Goal: Task Accomplishment & Management: Use online tool/utility

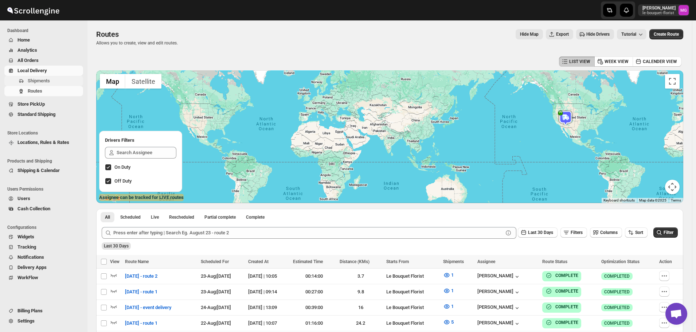
click at [42, 81] on span "Shipments" at bounding box center [39, 80] width 22 height 5
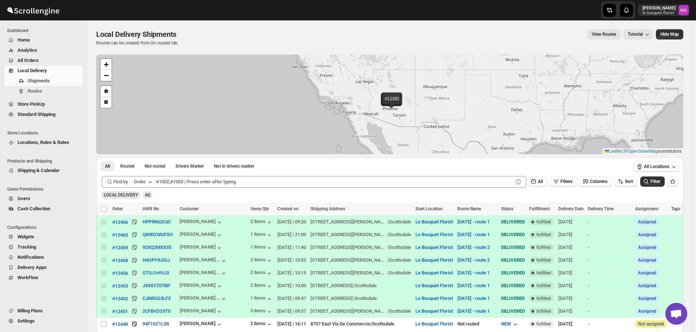
scroll to position [0, 0]
click at [567, 188] on div "LOCAL DELIVERY All" at bounding box center [388, 192] width 579 height 14
click at [567, 187] on div "Find by Order All Filters Columns Sort" at bounding box center [370, 182] width 536 height 12
click at [567, 184] on button "Filters" at bounding box center [563, 181] width 27 height 10
click at [563, 212] on span "Add Filter" at bounding box center [569, 210] width 19 height 6
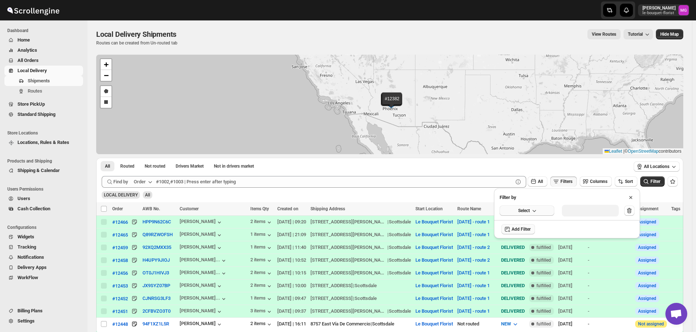
click at [549, 214] on button "Select" at bounding box center [527, 211] width 55 height 10
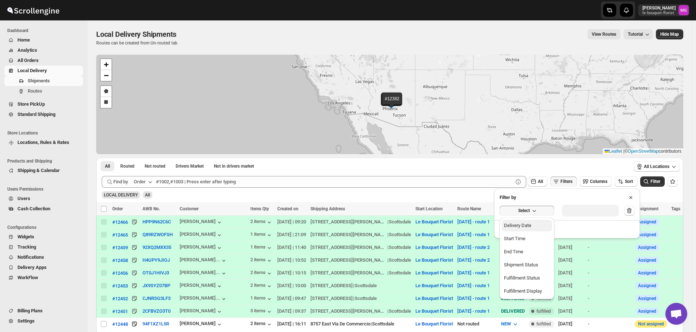
click at [537, 225] on button "Delivery Date" at bounding box center [527, 226] width 50 height 12
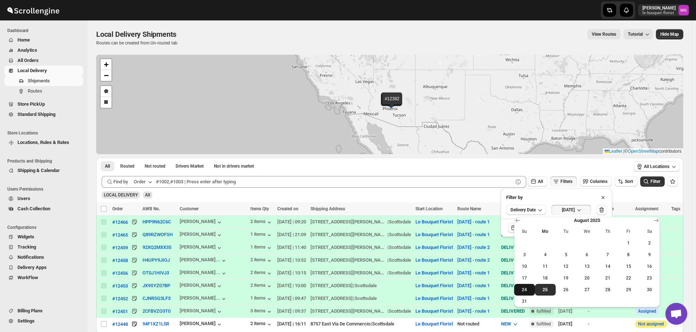
drag, startPoint x: 524, startPoint y: 286, endPoint x: 634, endPoint y: 193, distance: 144.6
click at [524, 286] on button "24" at bounding box center [524, 290] width 21 height 12
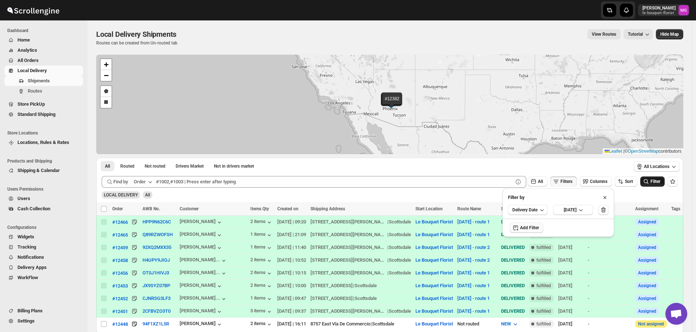
click at [649, 180] on icon "submit" at bounding box center [646, 181] width 5 height 5
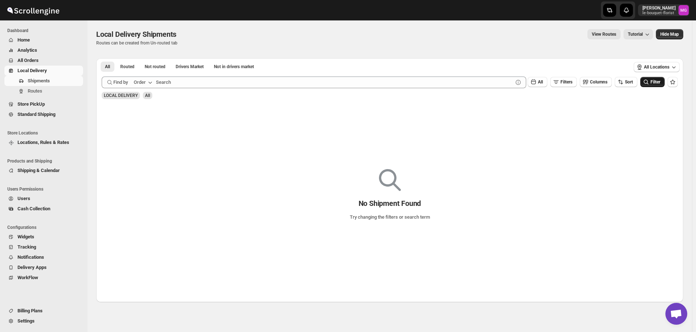
click at [28, 61] on span "All Orders" at bounding box center [27, 60] width 21 height 5
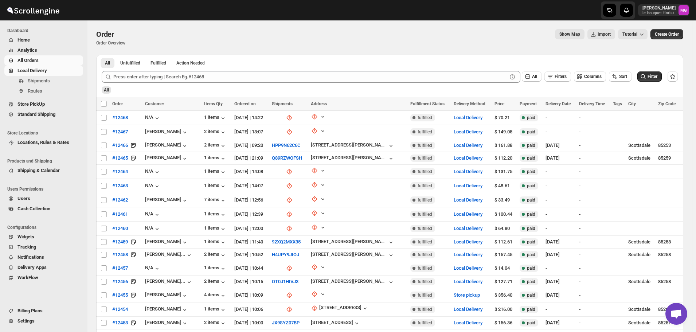
click at [35, 69] on span "Local Delivery" at bounding box center [32, 70] width 30 height 5
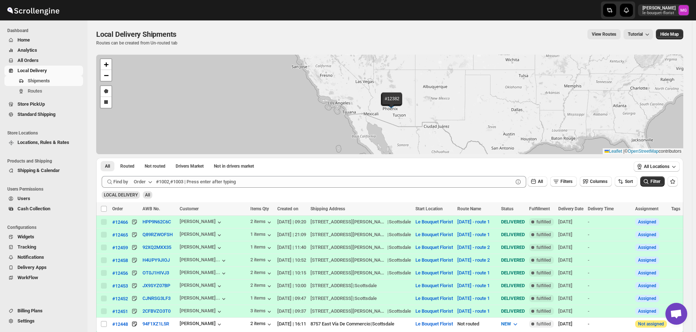
click at [63, 106] on span "Store PickUp" at bounding box center [49, 104] width 64 height 7
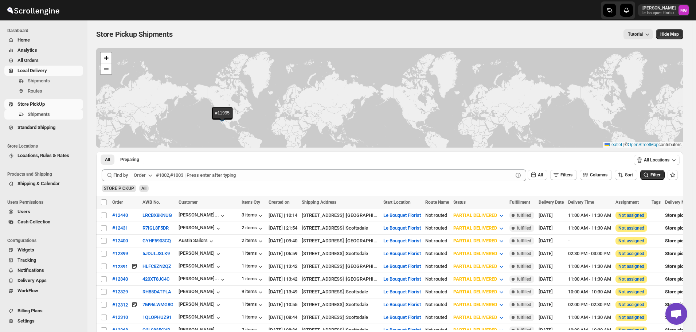
click at [51, 74] on span "Local Delivery" at bounding box center [49, 70] width 64 height 7
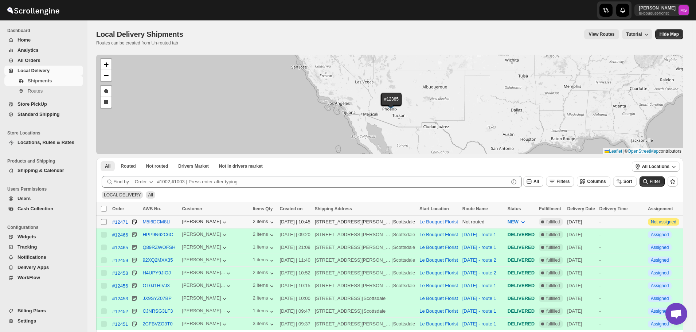
click at [101, 220] on input "Select shipment" at bounding box center [104, 222] width 6 height 6
checkbox input "true"
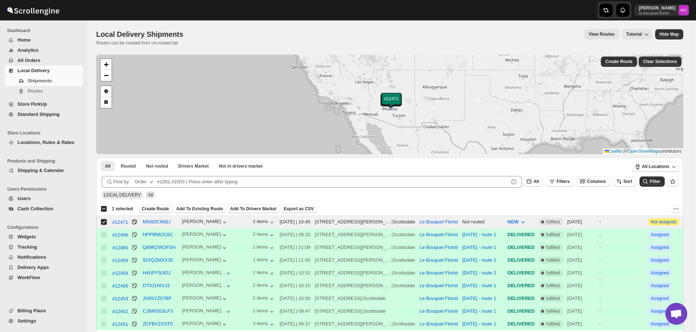
click at [155, 206] on button "Create Route" at bounding box center [155, 208] width 33 height 9
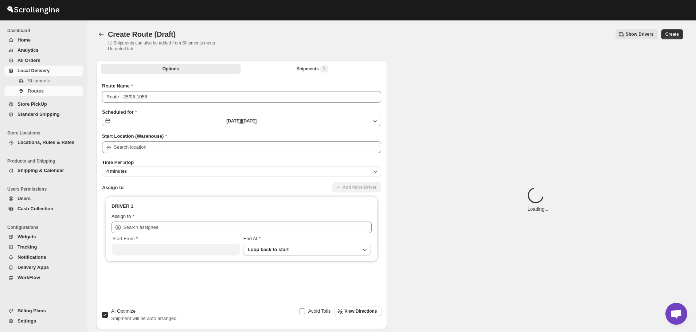
type input "Le Bouquet Florist"
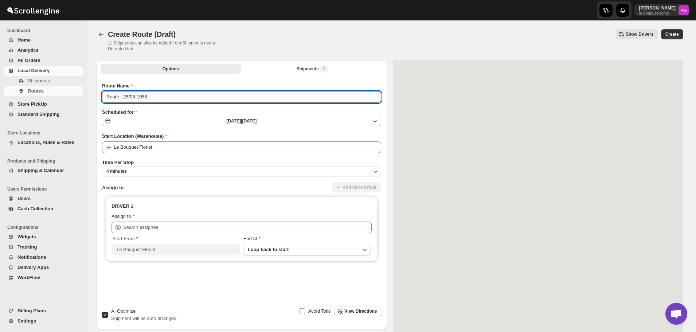
click at [170, 91] on input "Route - 25/08-1058" at bounding box center [241, 97] width 279 height 12
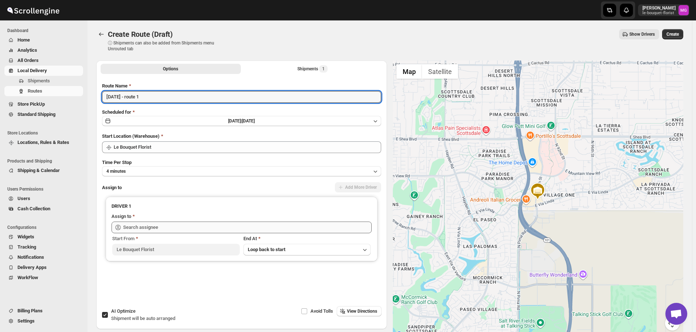
type input "[DATE] - route 1"
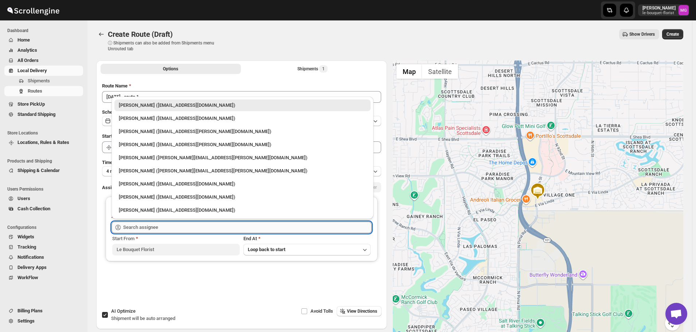
click at [136, 222] on input "text" at bounding box center [247, 228] width 249 height 12
click at [161, 156] on div "Gene Rayborn (gene.rayborn@gmail.com)" at bounding box center [242, 157] width 247 height 7
type input "Gene Rayborn (gene.rayborn@gmail.com)"
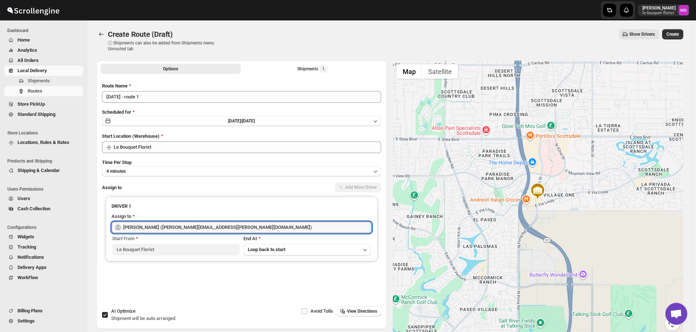
click at [116, 316] on span "Shipment will be auto arranged" at bounding box center [143, 318] width 64 height 5
click at [108, 315] on input "AI Optimize Shipment will be auto arranged" at bounding box center [105, 315] width 6 height 6
checkbox input "false"
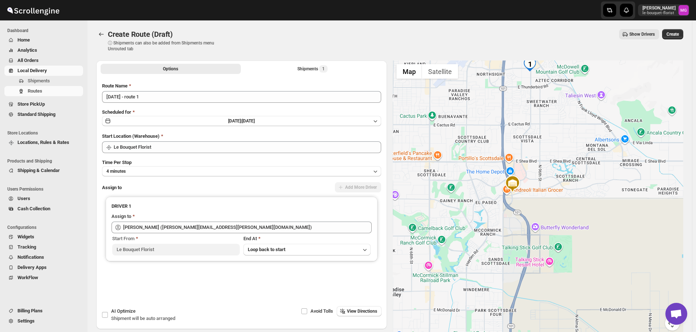
drag, startPoint x: 455, startPoint y: 193, endPoint x: 477, endPoint y: 222, distance: 36.2
click at [477, 222] on div at bounding box center [538, 199] width 291 height 279
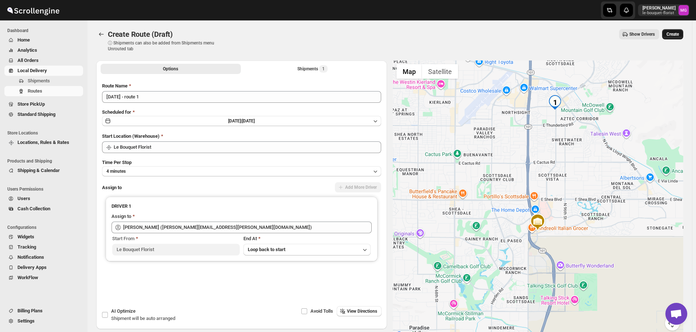
click at [683, 33] on button "Create" at bounding box center [672, 34] width 21 height 10
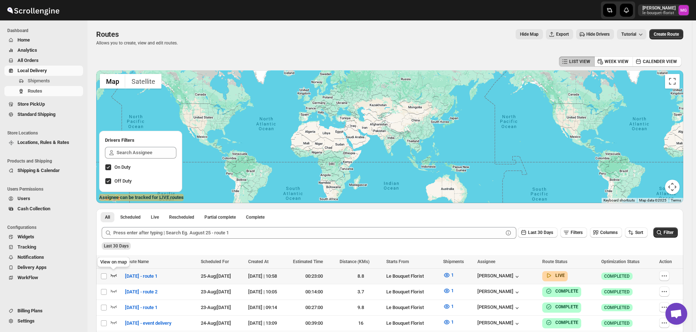
click at [113, 274] on icon "button" at bounding box center [113, 274] width 7 height 7
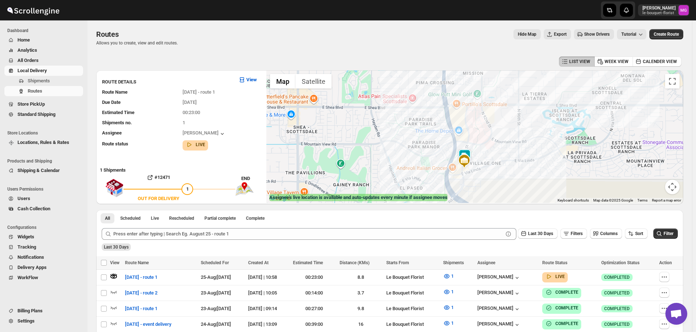
click at [472, 153] on img at bounding box center [464, 156] width 15 height 15
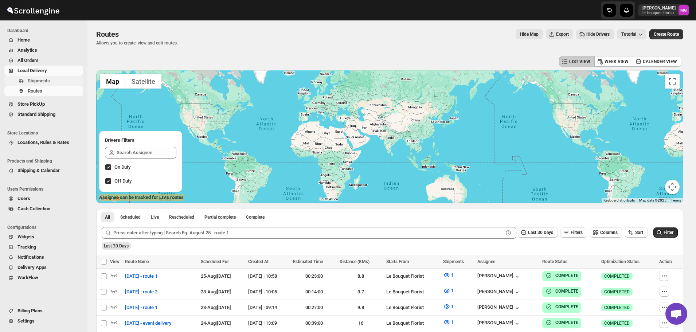
click at [41, 79] on span "Shipments" at bounding box center [39, 80] width 22 height 5
